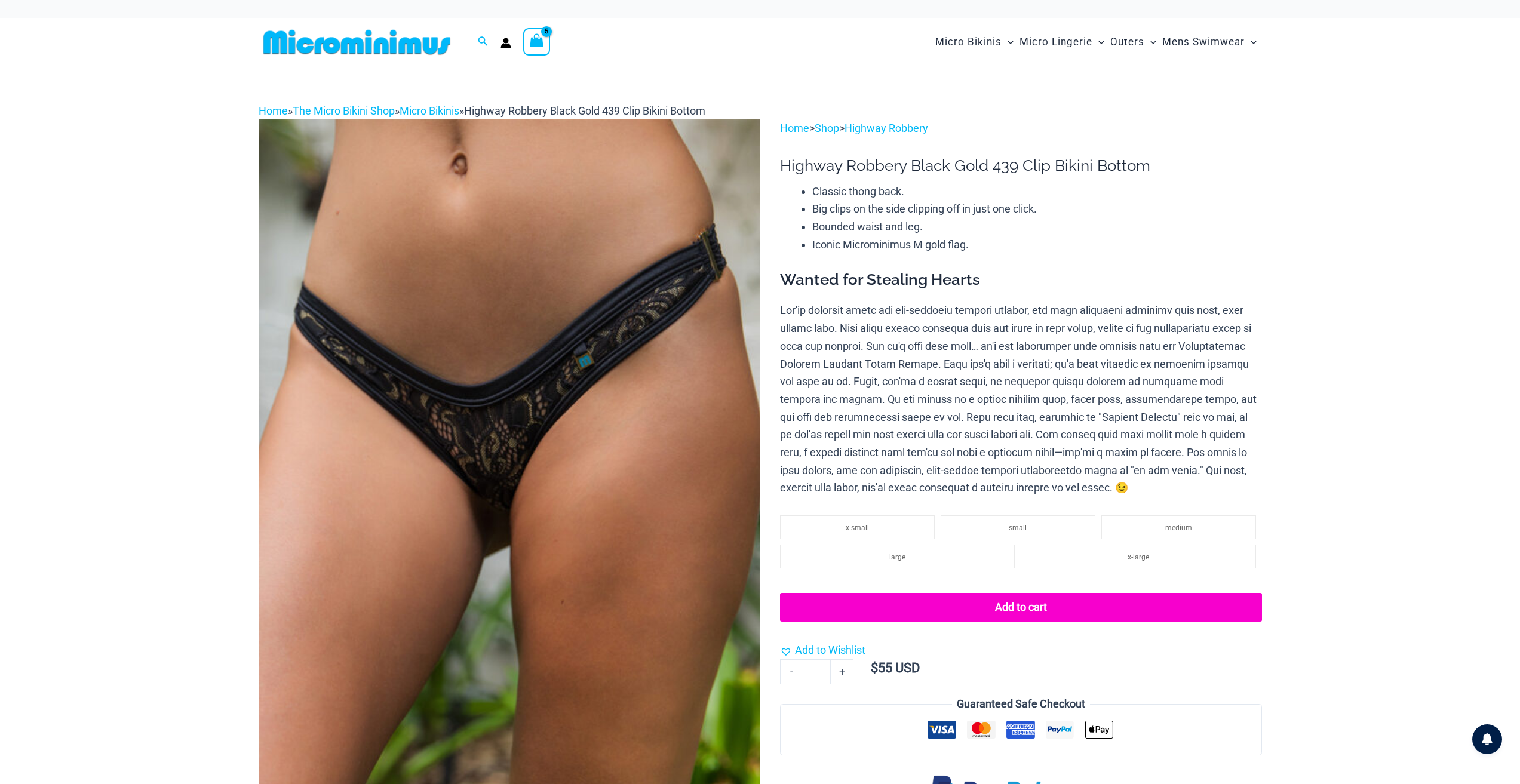
select select
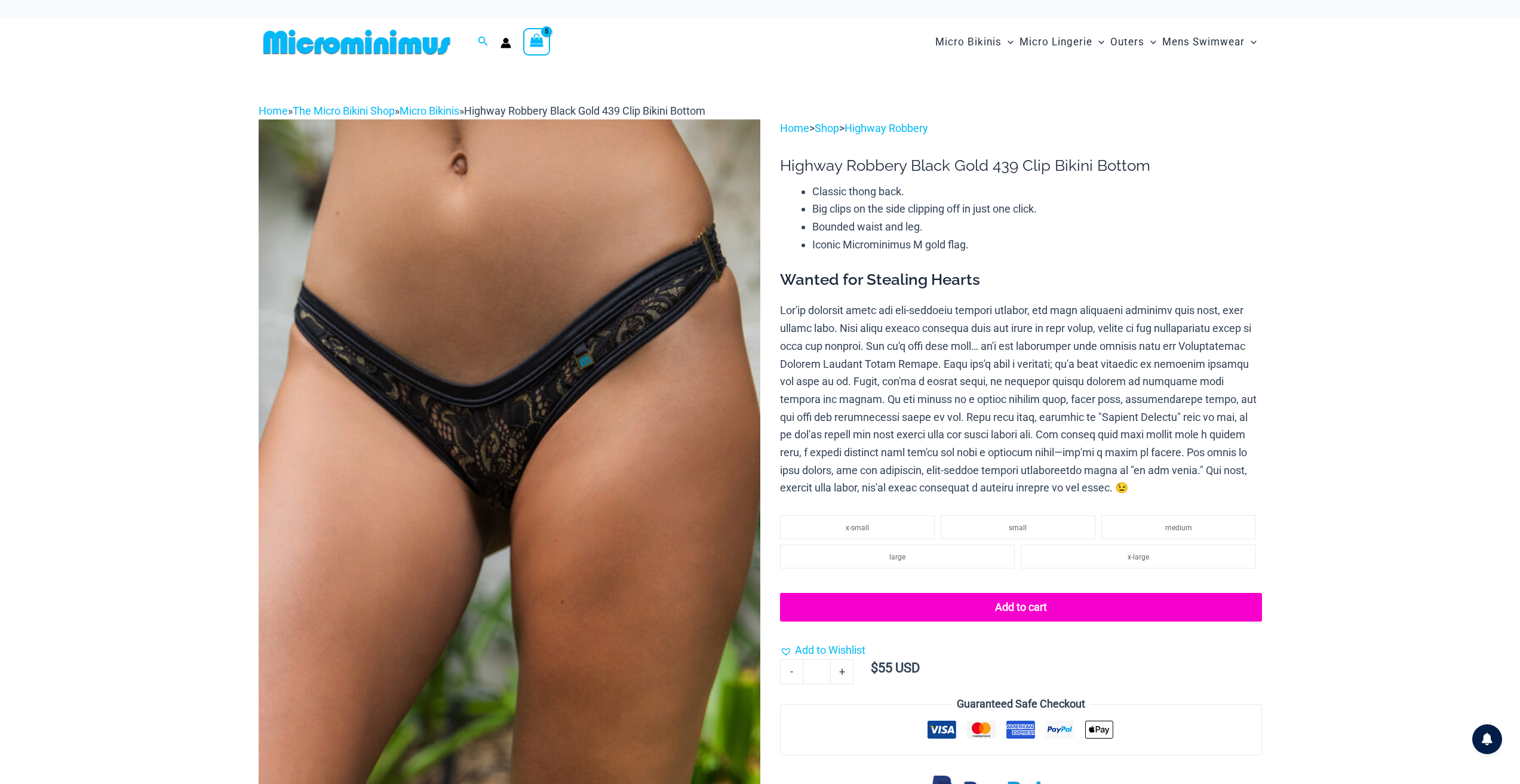
select select
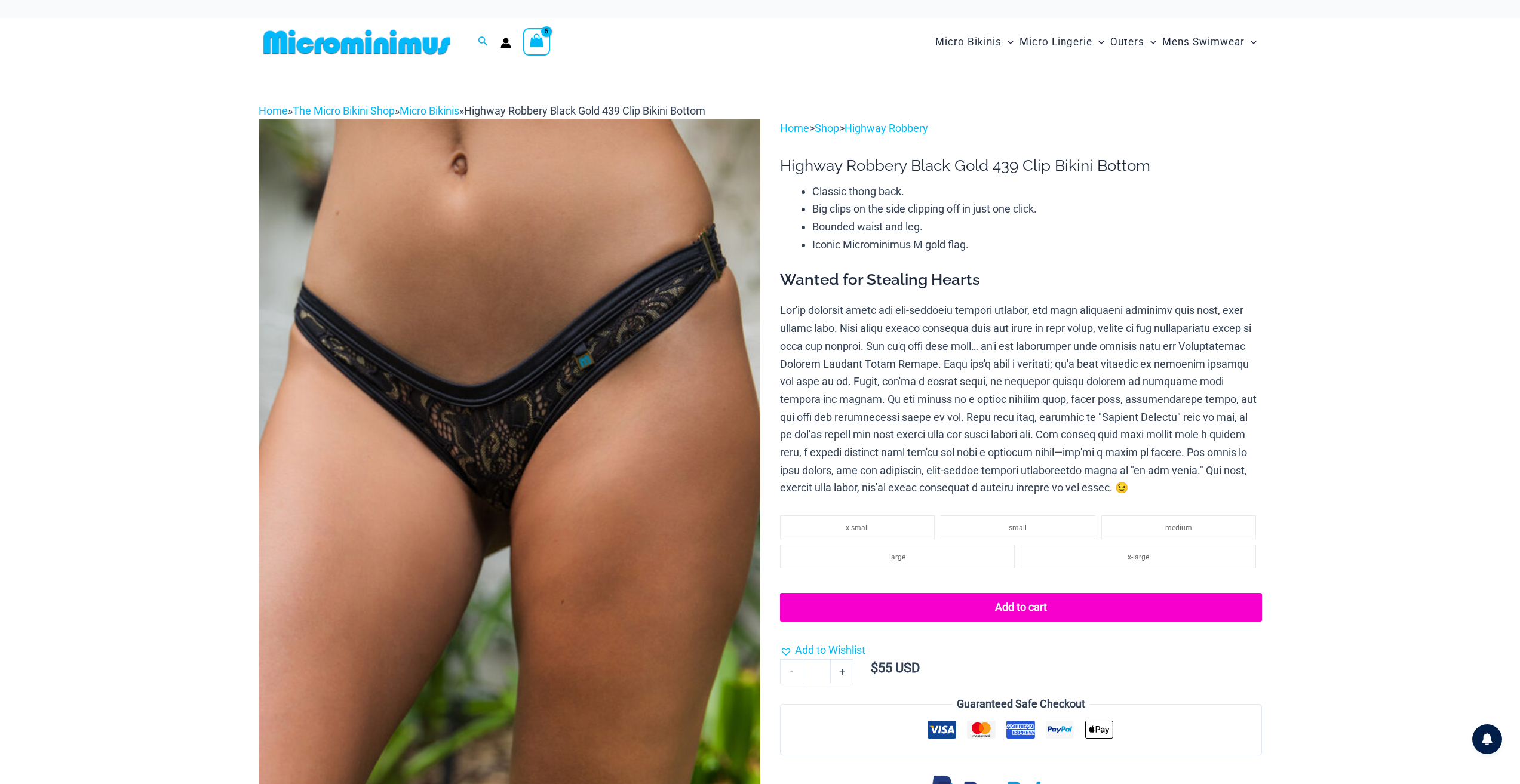
select select
